Goal: Information Seeking & Learning: Learn about a topic

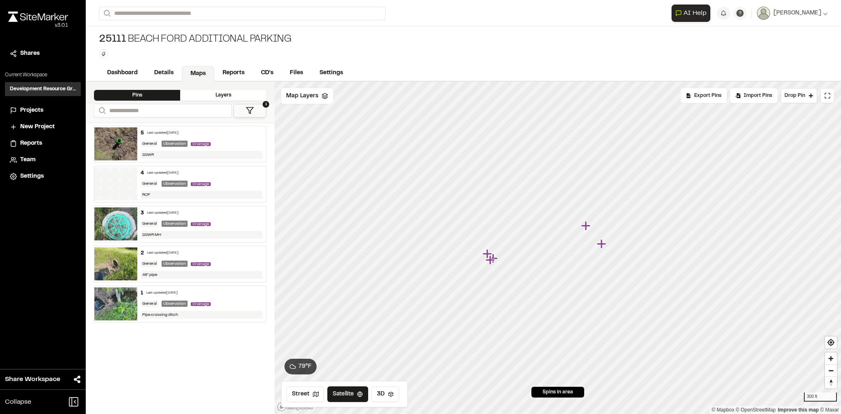
click at [114, 152] on img at bounding box center [115, 143] width 43 height 33
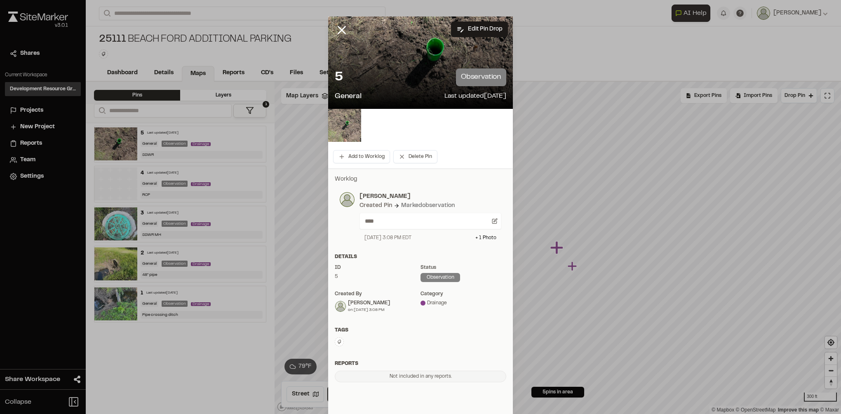
click at [347, 117] on img at bounding box center [344, 125] width 33 height 33
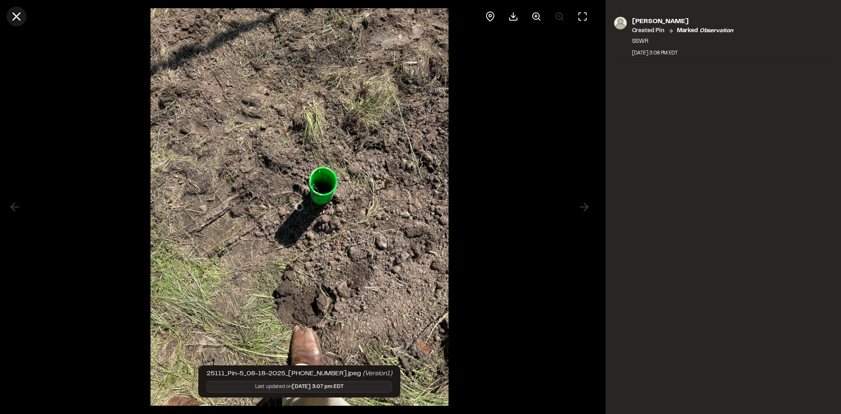
click at [18, 20] on icon at bounding box center [16, 16] width 14 height 14
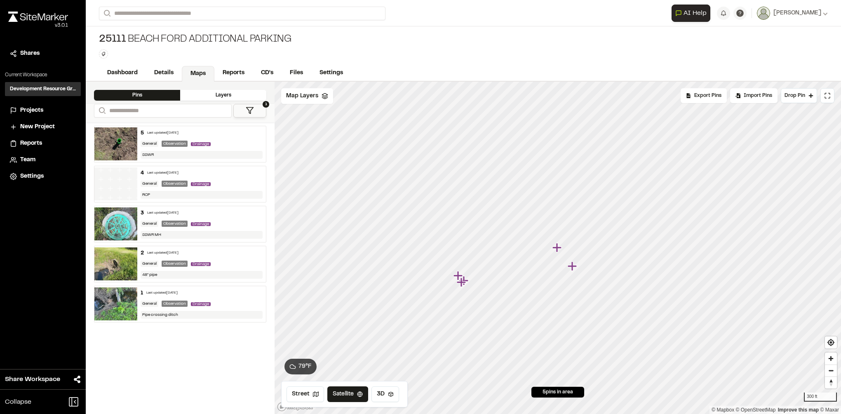
click at [115, 219] on img at bounding box center [115, 223] width 43 height 33
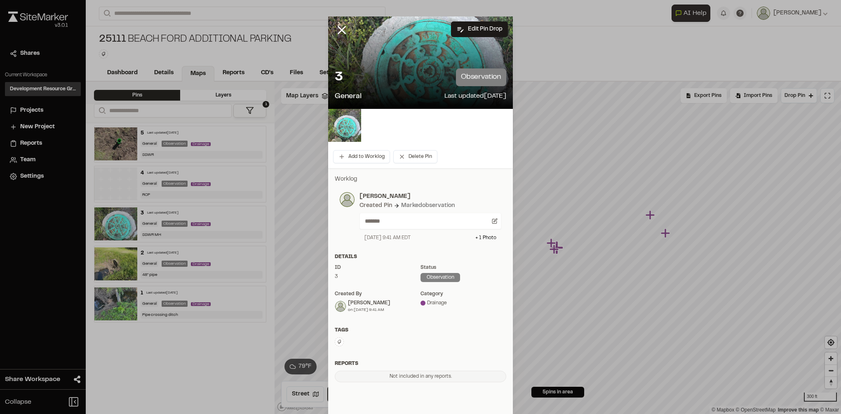
click at [403, 82] on div "3 observation" at bounding box center [420, 77] width 171 height 18
click at [333, 124] on img at bounding box center [344, 125] width 33 height 33
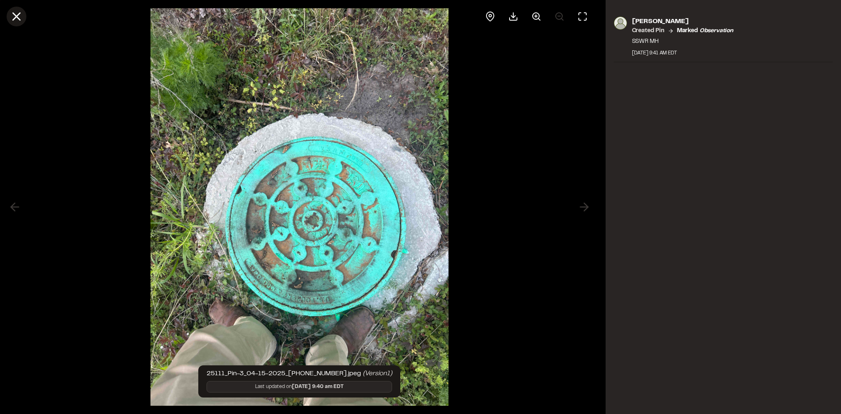
click at [16, 12] on icon at bounding box center [16, 16] width 14 height 14
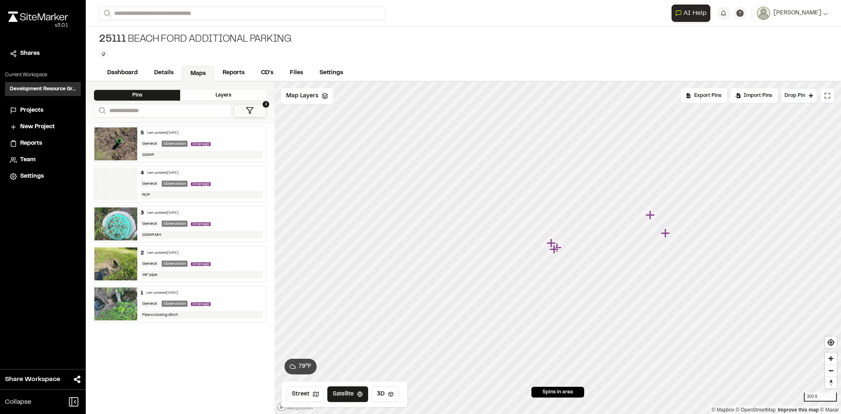
click at [117, 295] on img at bounding box center [115, 303] width 43 height 33
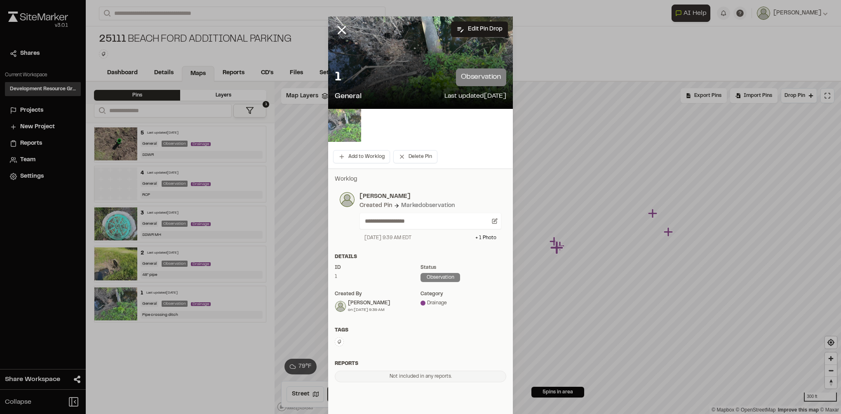
click at [354, 115] on img at bounding box center [344, 125] width 33 height 33
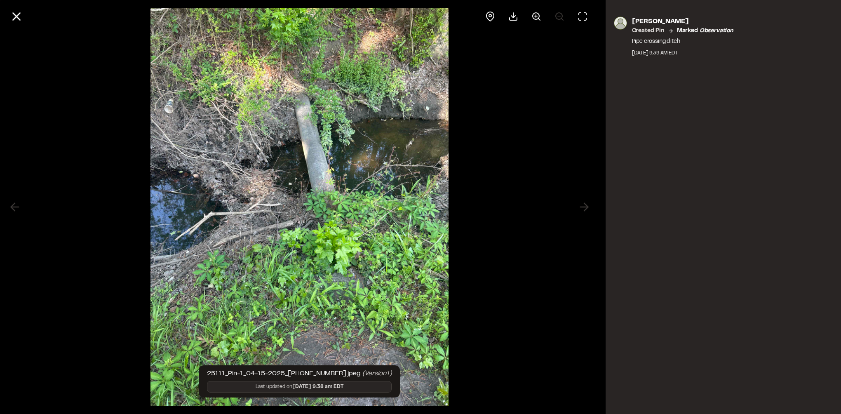
click at [262, 147] on img at bounding box center [299, 207] width 298 height 414
click at [21, 19] on icon at bounding box center [16, 16] width 14 height 14
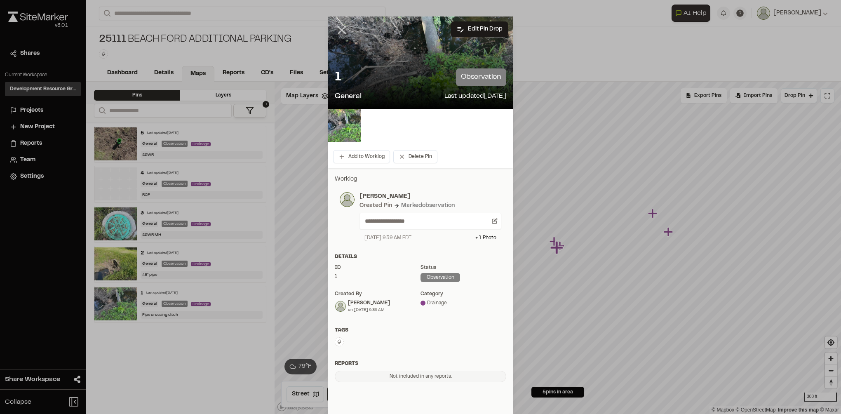
click at [335, 30] on icon at bounding box center [342, 30] width 14 height 14
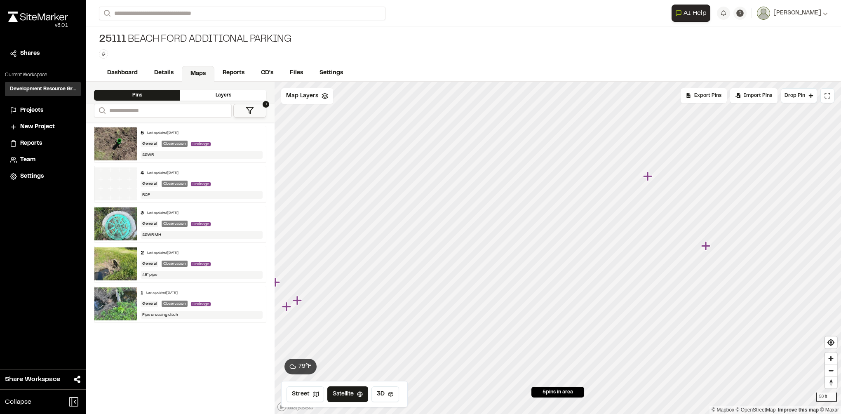
click at [108, 180] on img at bounding box center [115, 183] width 43 height 33
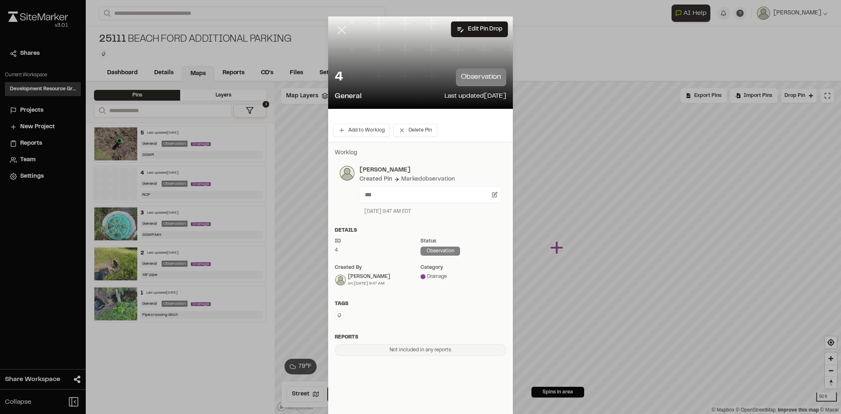
click at [339, 30] on line at bounding box center [341, 30] width 7 height 7
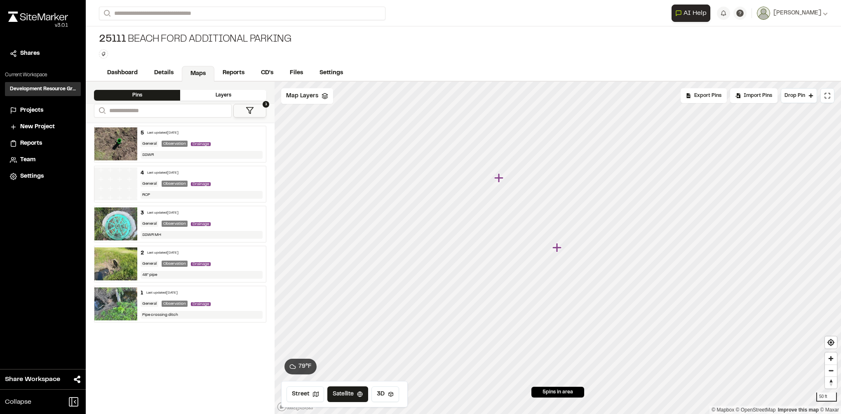
click at [562, 248] on icon "Map marker" at bounding box center [557, 247] width 11 height 11
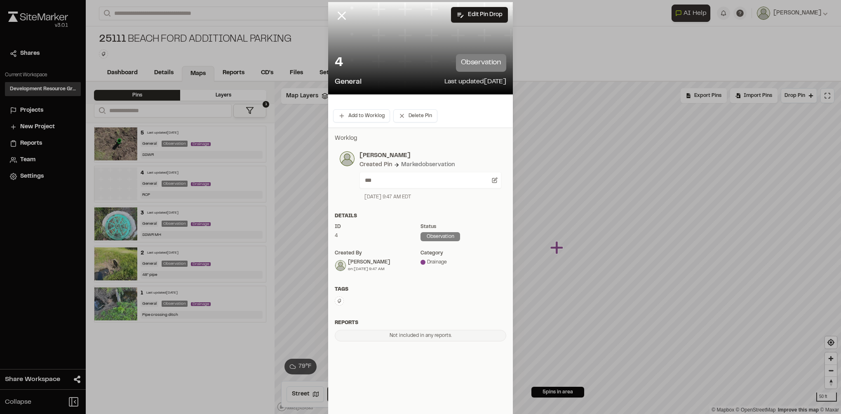
scroll to position [21, 0]
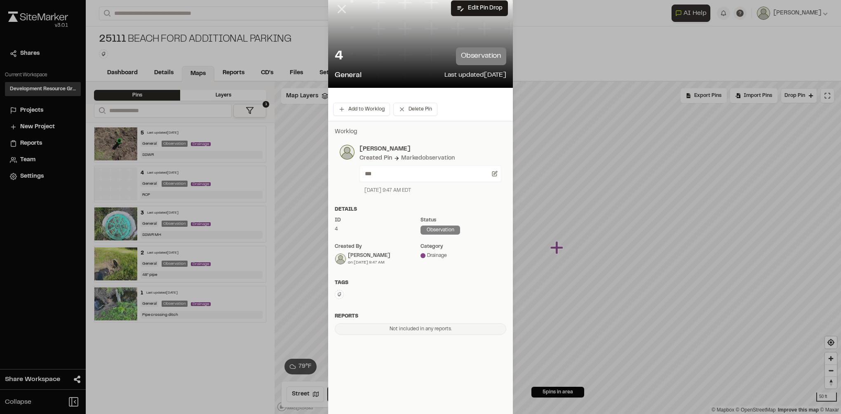
click at [335, 5] on icon at bounding box center [342, 9] width 14 height 14
